Goal: Navigation & Orientation: Find specific page/section

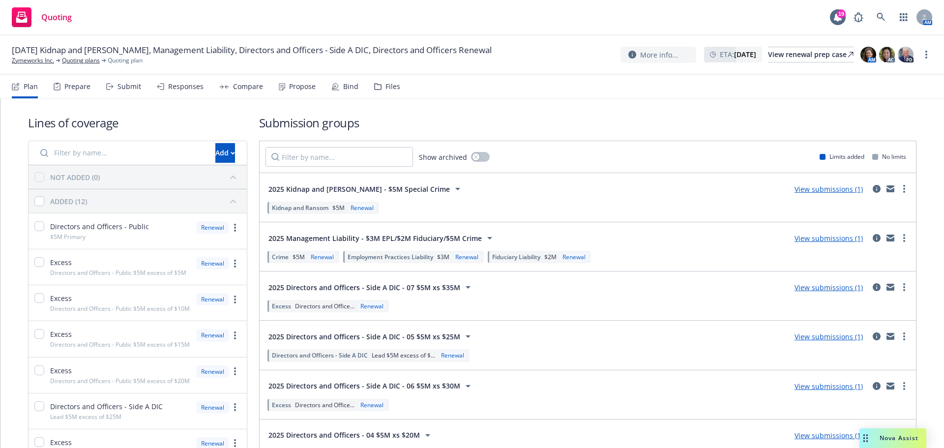
scroll to position [283, 0]
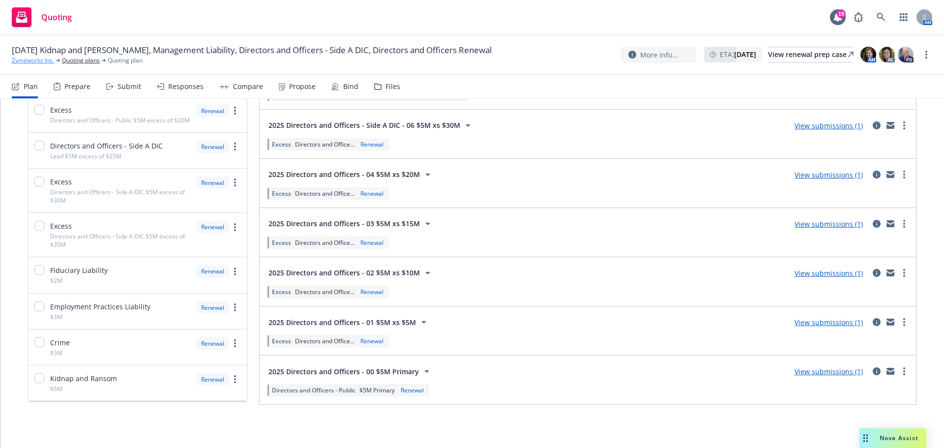
click at [44, 59] on link "Zymeworks Inc." at bounding box center [33, 60] width 42 height 9
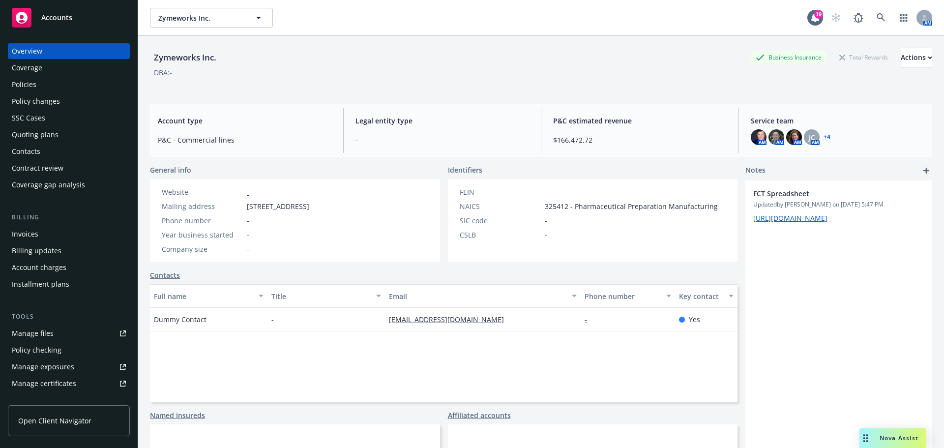
click at [60, 86] on div "Policies" at bounding box center [69, 85] width 114 height 16
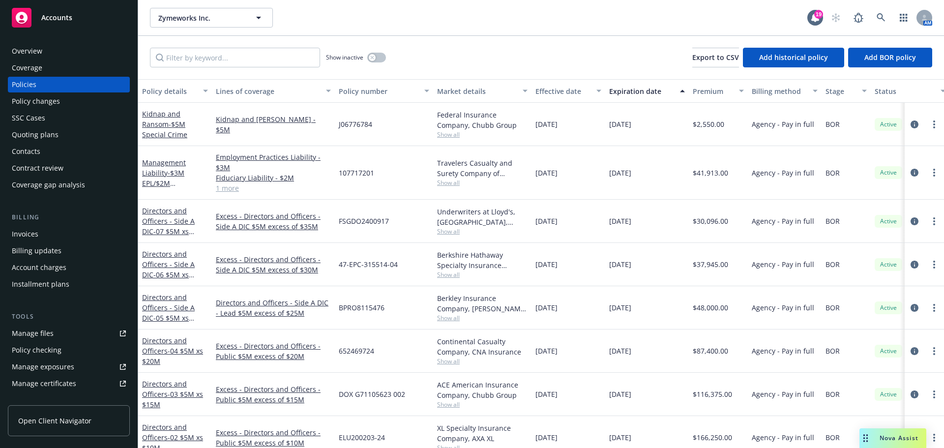
click at [227, 187] on link "1 more" at bounding box center [273, 188] width 115 height 10
